Goal: Navigation & Orientation: Find specific page/section

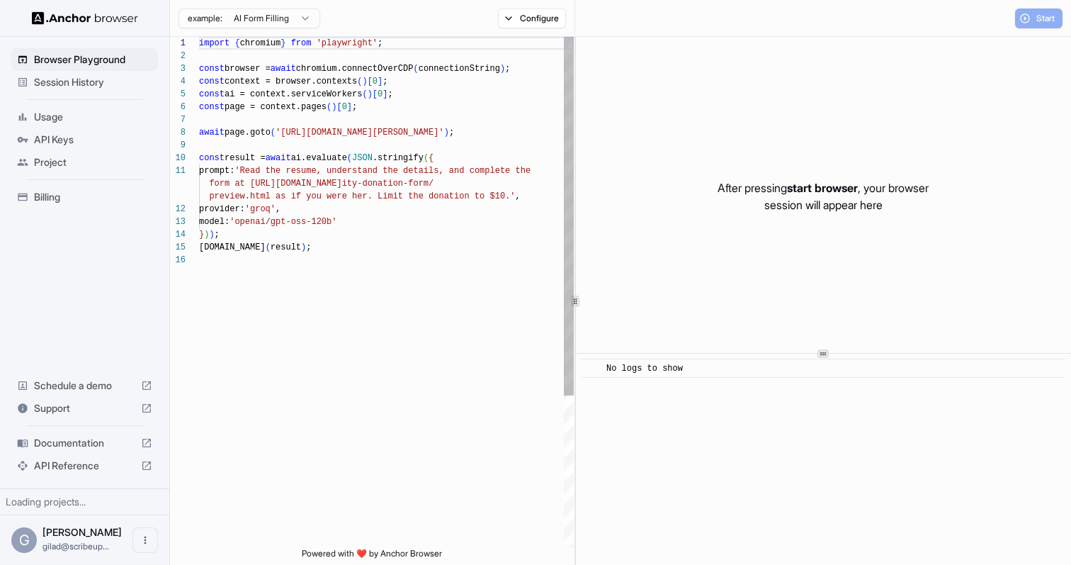
scroll to position [128, 0]
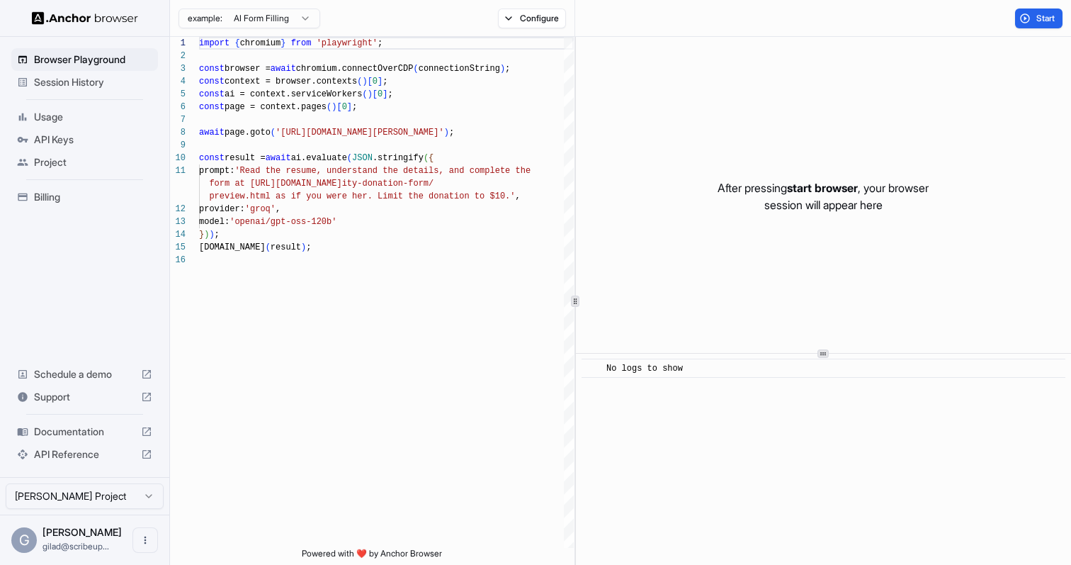
click at [123, 87] on span "Session History" at bounding box center [93, 82] width 118 height 14
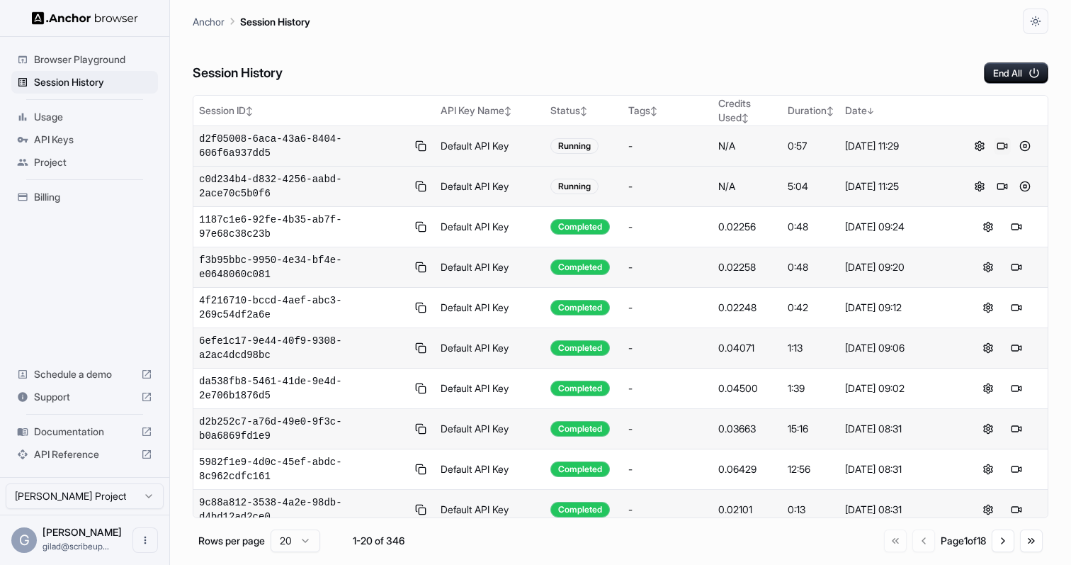
click at [998, 149] on button at bounding box center [1002, 145] width 17 height 17
